Goal: Transaction & Acquisition: Obtain resource

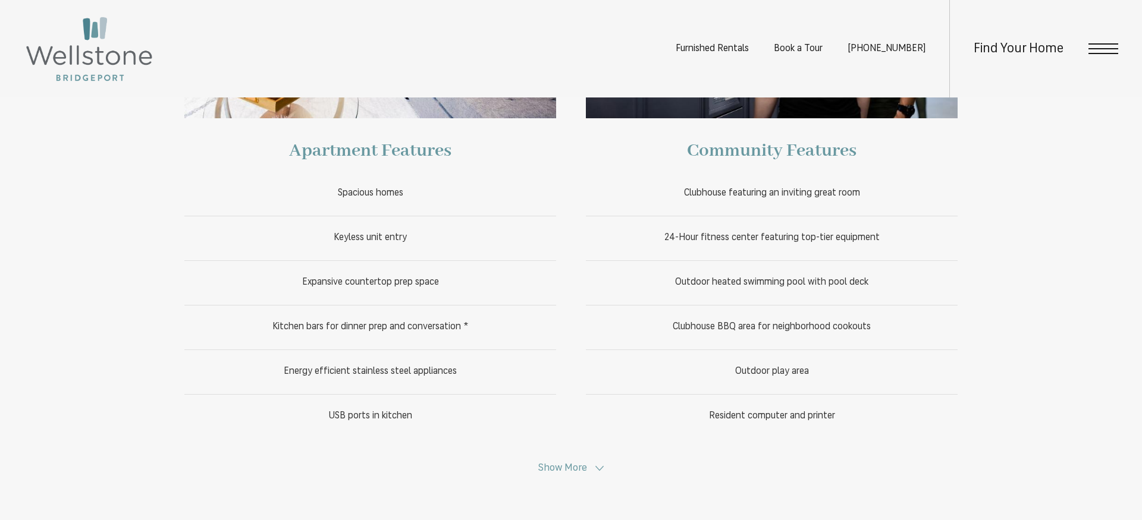
scroll to position [606, 0]
click at [589, 466] on button "Show More" at bounding box center [571, 467] width 73 height 11
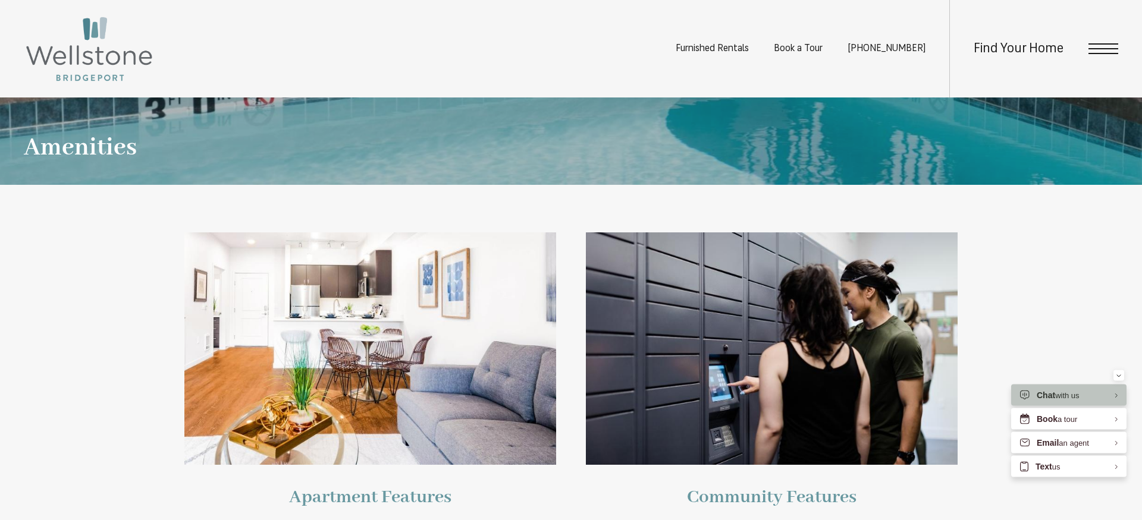
scroll to position [182, 0]
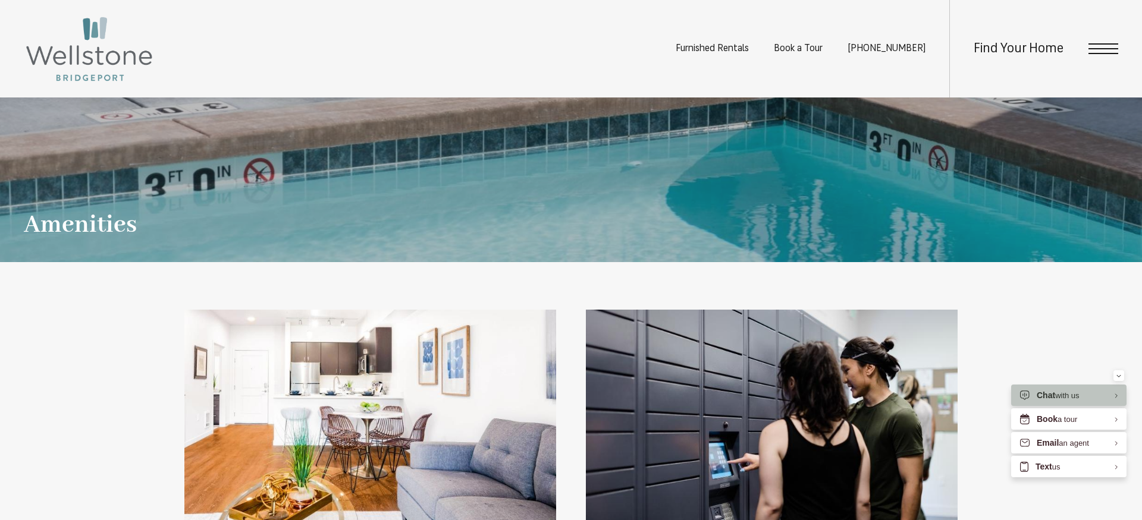
click at [1089, 44] on span "Open Menu" at bounding box center [1103, 43] width 30 height 1
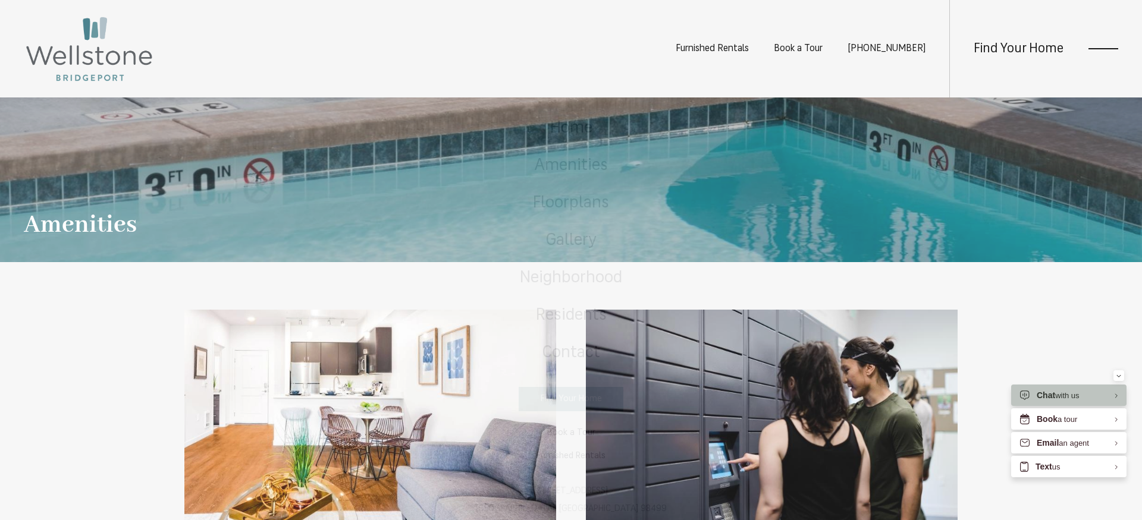
scroll to position [0, 0]
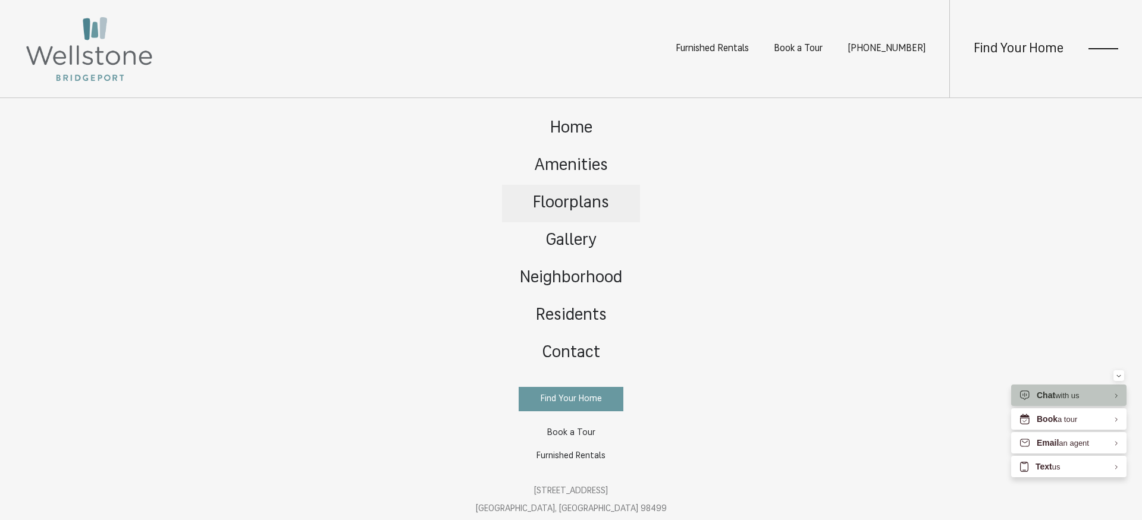
click at [577, 211] on span "Floorplans" at bounding box center [571, 203] width 76 height 17
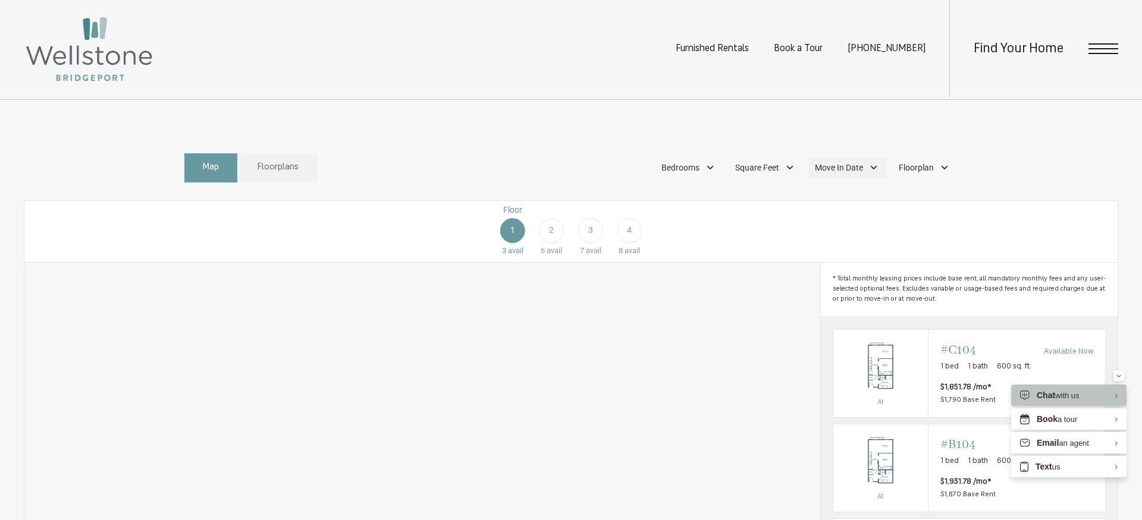
scroll to position [606, 0]
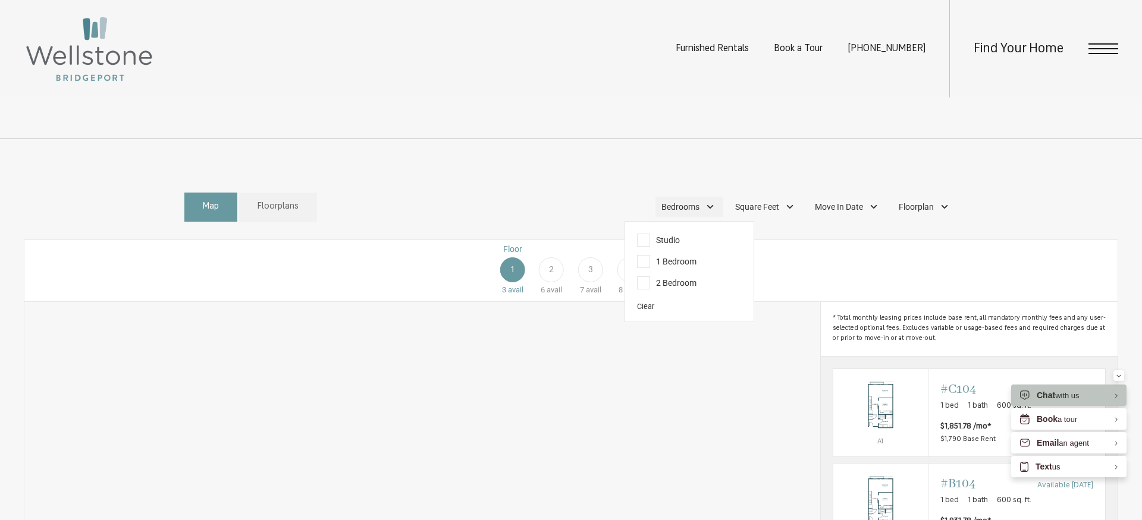
click at [698, 213] on span "Bedrooms" at bounding box center [680, 207] width 38 height 12
click at [692, 268] on span "1 Bedroom" at bounding box center [666, 261] width 59 height 13
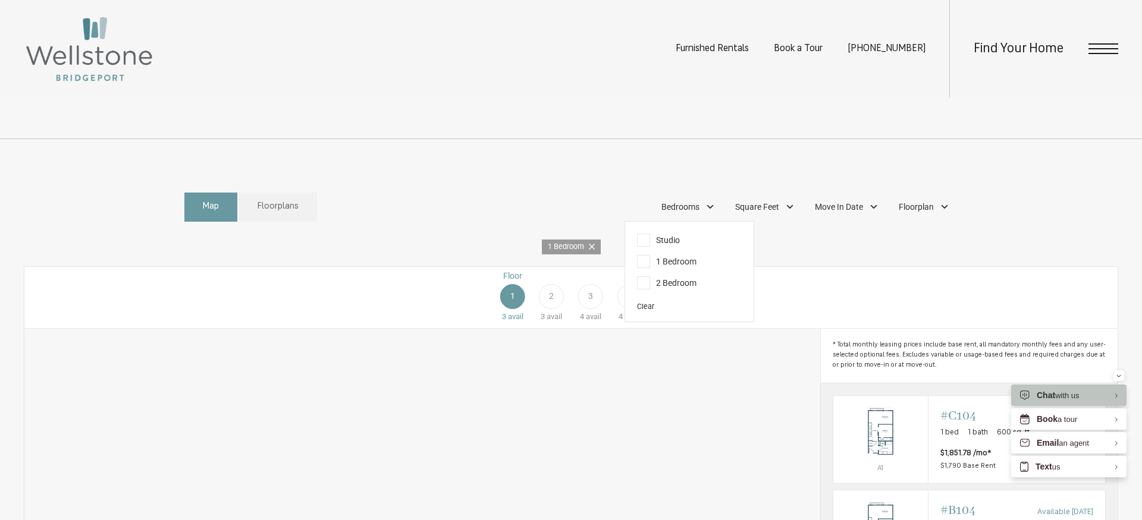
click at [811, 290] on div "Floor 1 3 avail Floor 2 3 avail Floor 3 4 avail Floor 4 4 avail" at bounding box center [1039, 296] width 1093 height 53
click at [914, 311] on div "Floor 1 3 avail Floor 2 3 avail Floor 3 4 avail Floor 4 4 avail" at bounding box center [1039, 296] width 1093 height 53
click at [691, 213] on span "Bedrooms" at bounding box center [680, 207] width 38 height 12
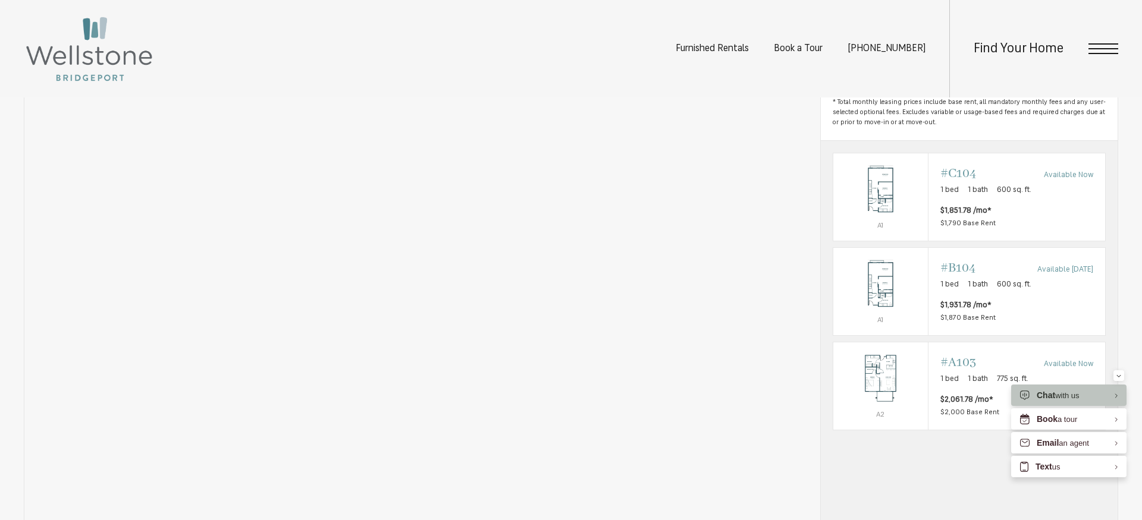
scroll to position [910, 0]
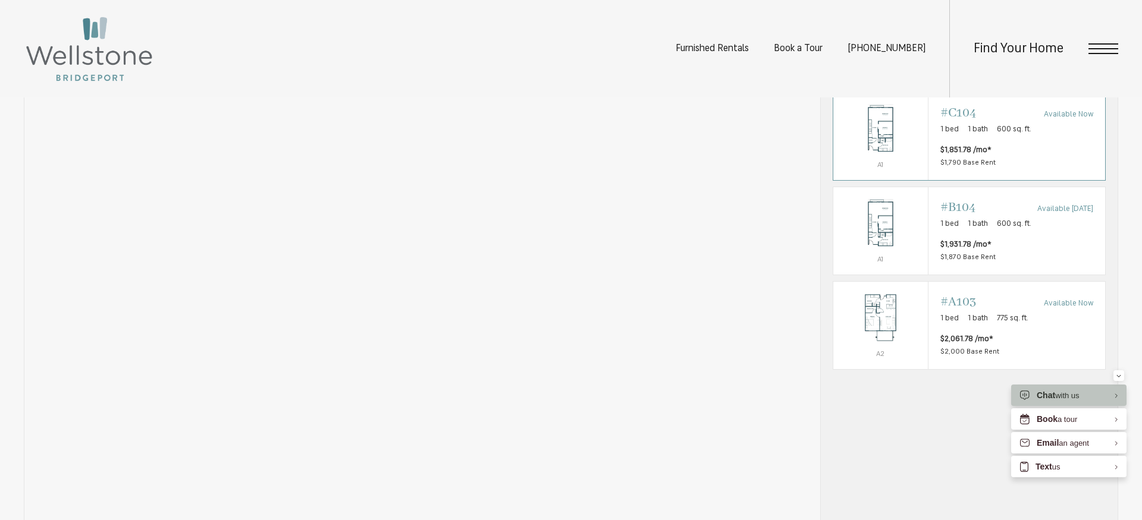
click at [969, 121] on span "#C104" at bounding box center [958, 113] width 36 height 17
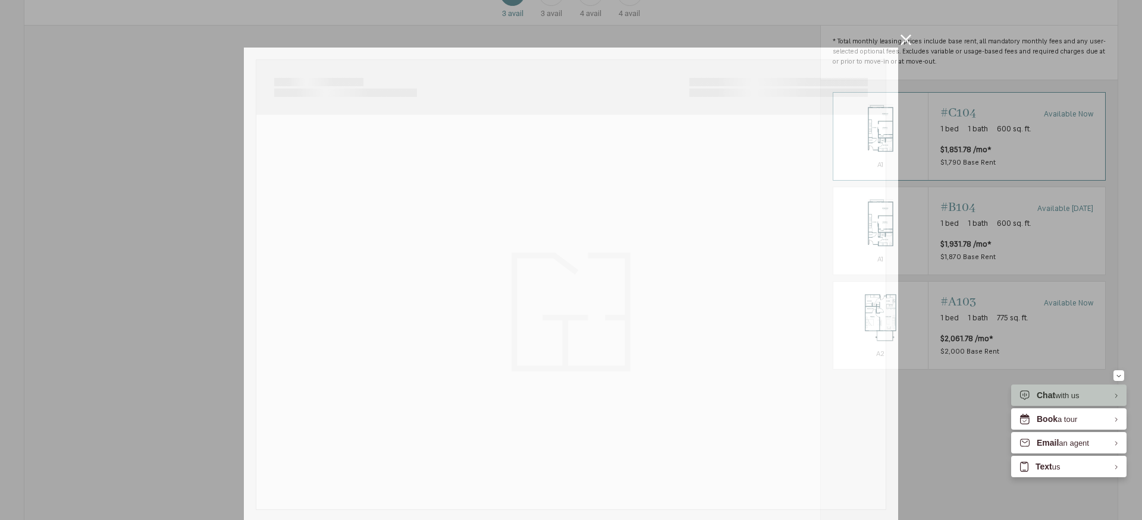
scroll to position [0, 0]
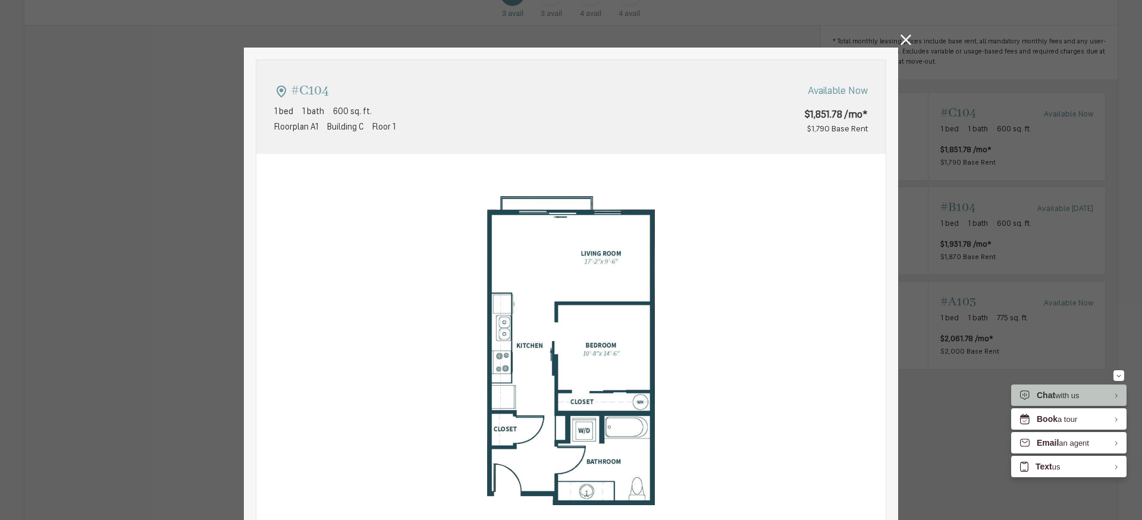
type input "**********"
click at [977, 103] on div "#C104 1 bed 1 bath 600 sq. ft. Floorplan A1 Building C Floor 1 Available Now $1…" at bounding box center [571, 260] width 1142 height 520
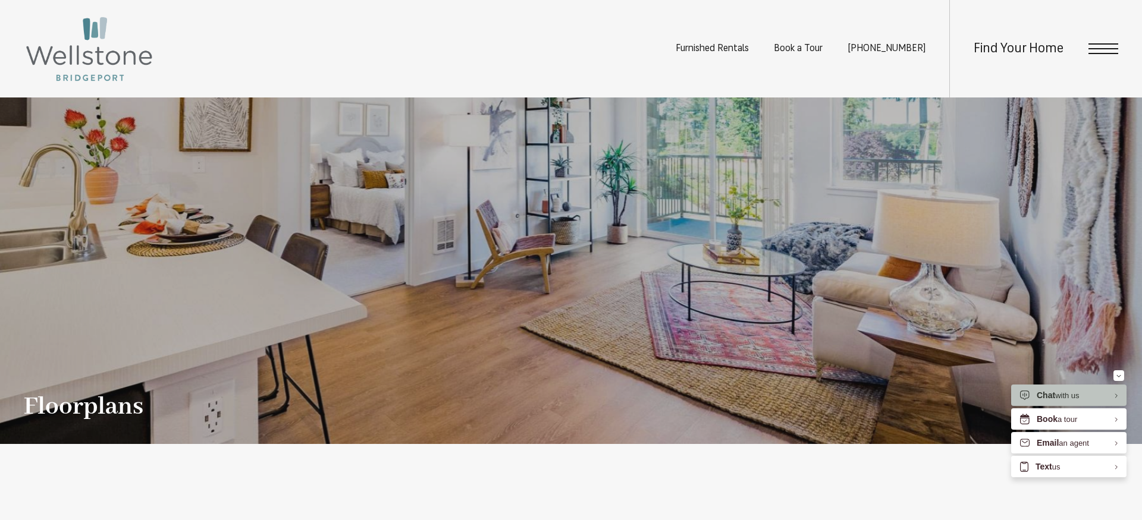
scroll to position [910, 0]
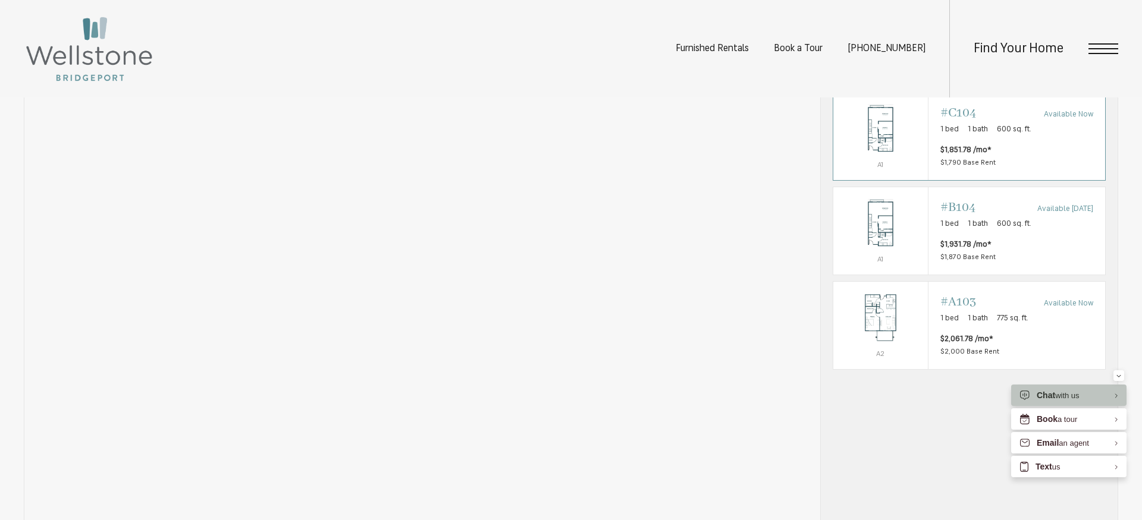
click at [996, 136] on span "600 sq. ft." at bounding box center [1013, 130] width 34 height 12
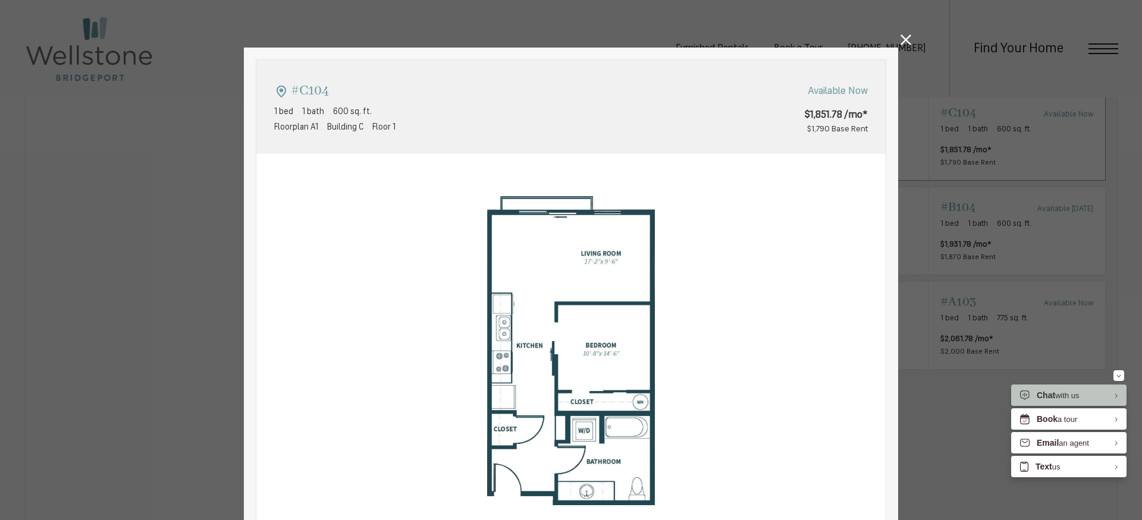
type input "**********"
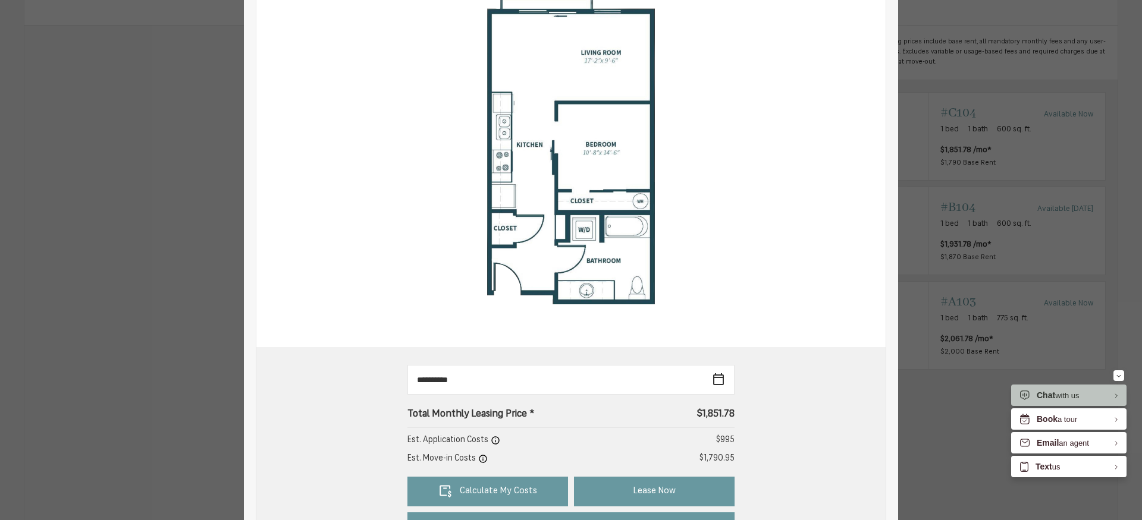
scroll to position [268, 0]
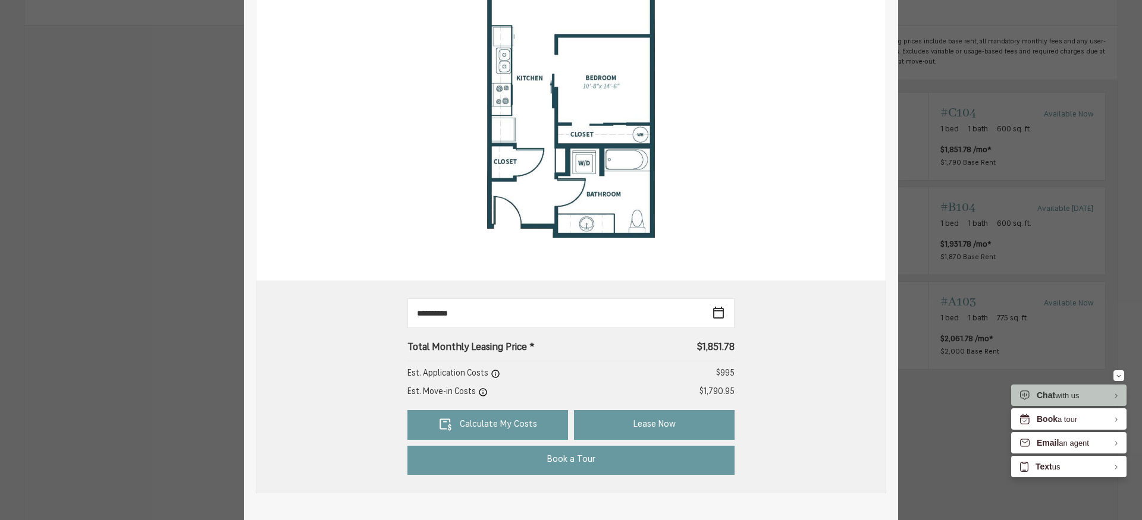
click at [491, 373] on icon at bounding box center [495, 374] width 8 height 8
click at [481, 424] on link "Calculate My Costs" at bounding box center [487, 425] width 161 height 30
